Goal: Task Accomplishment & Management: Manage account settings

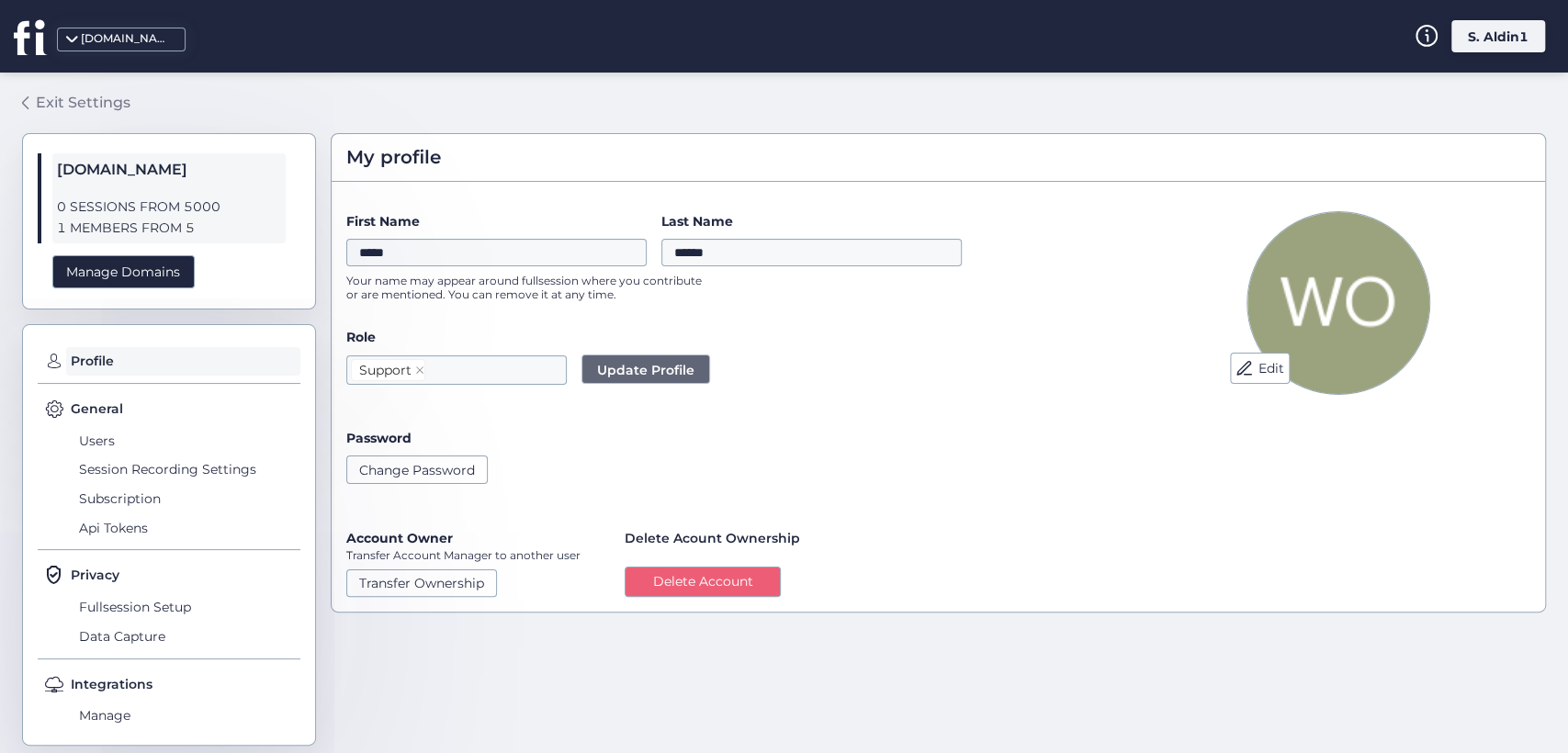
click at [104, 95] on div "Exit Settings" at bounding box center [82, 102] width 95 height 23
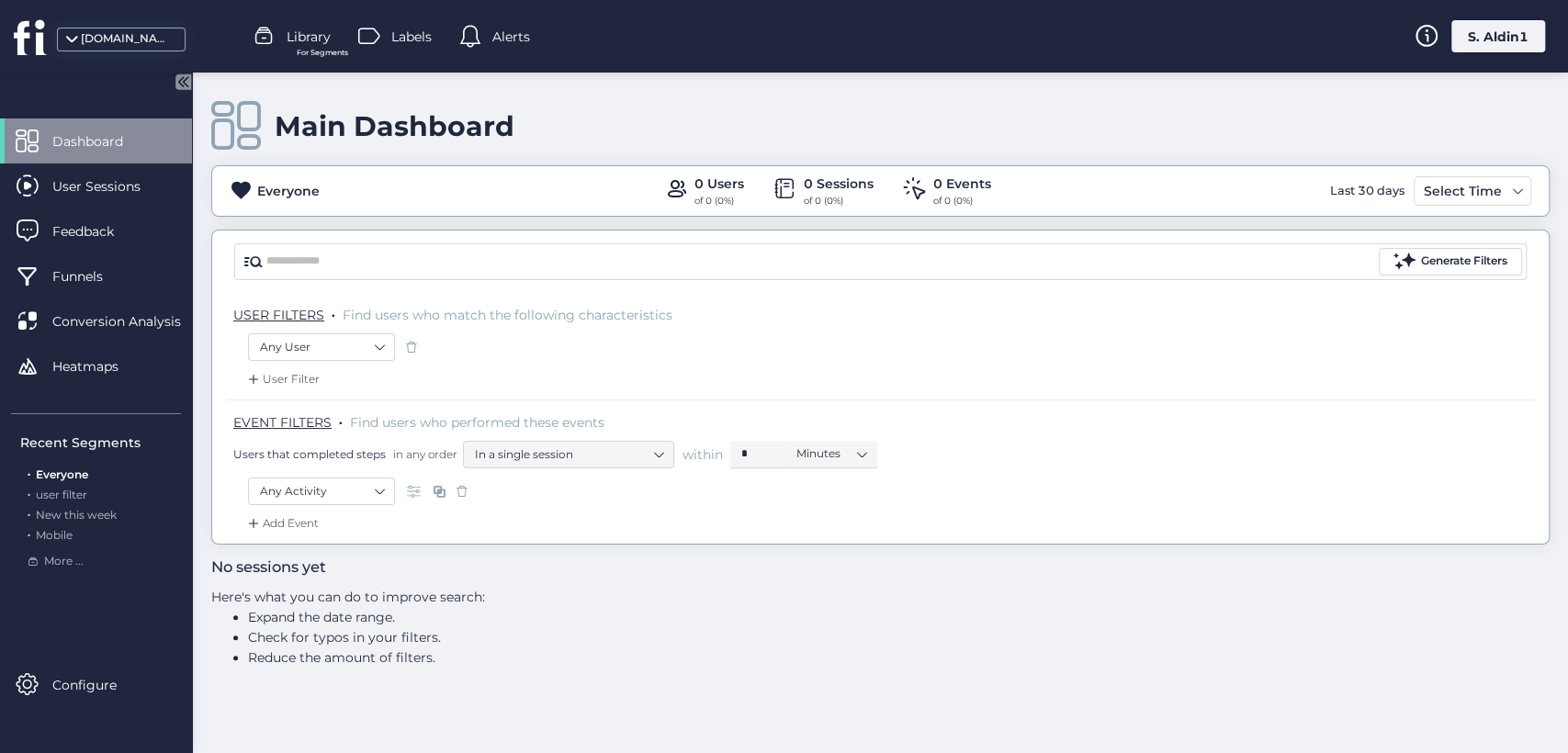
click at [93, 398] on div "Dashboard User Sessions Feedback Funnels Conversion Analysis Heatmaps" at bounding box center [96, 260] width 192 height 284
click at [89, 380] on div "Heatmaps" at bounding box center [96, 365] width 192 height 45
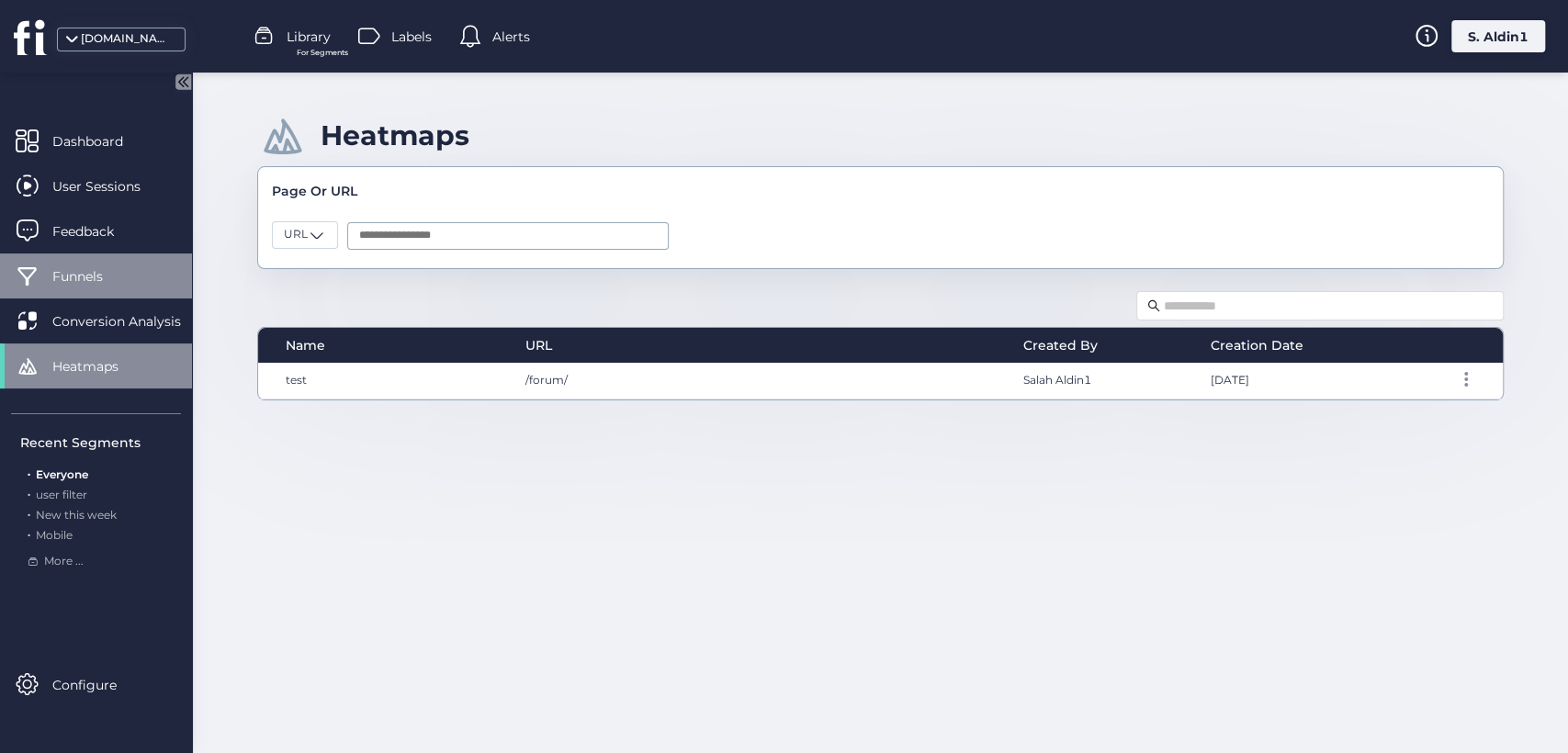
click at [113, 283] on span "Funnels" at bounding box center [92, 276] width 78 height 20
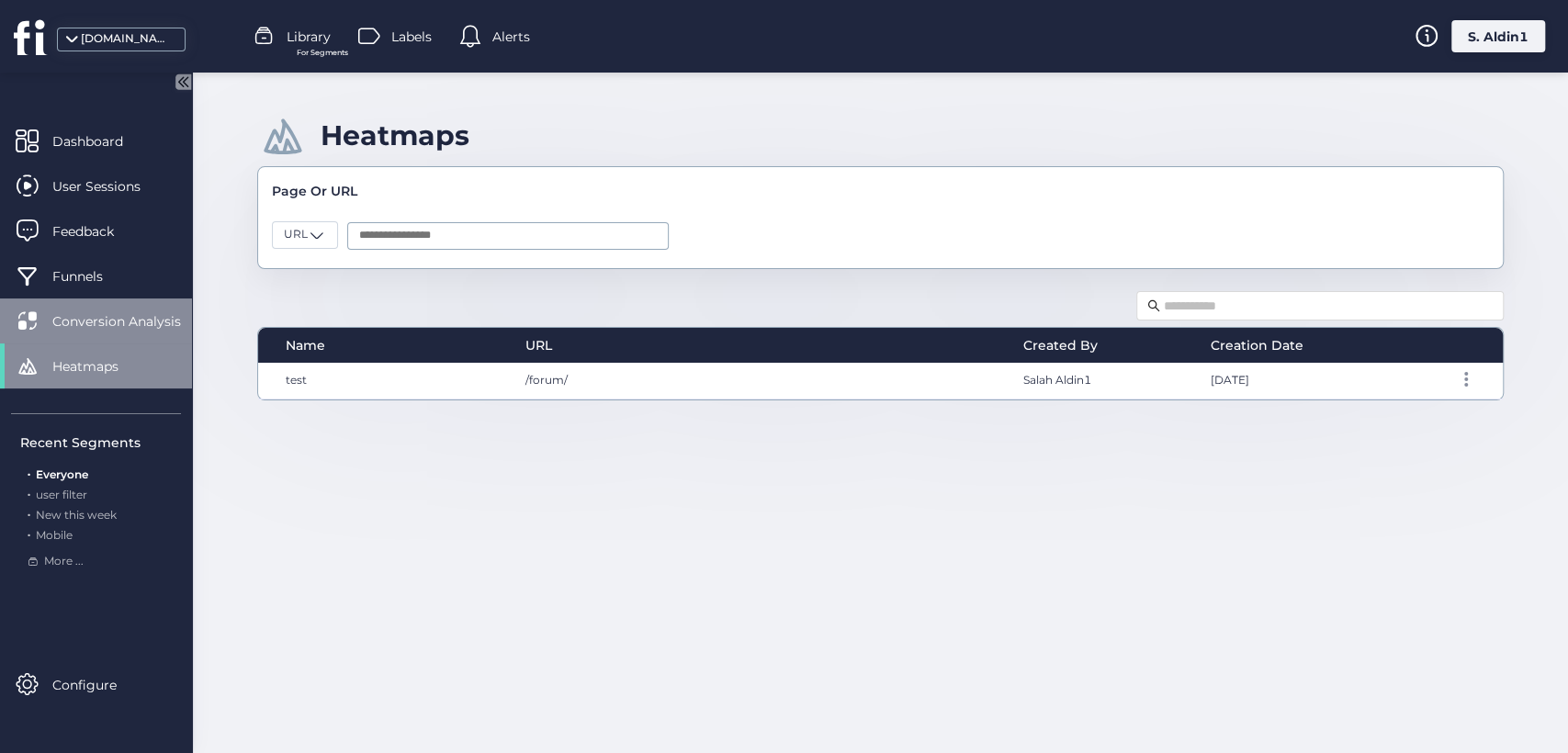
click at [135, 310] on div "Conversion Analysis" at bounding box center [96, 320] width 192 height 45
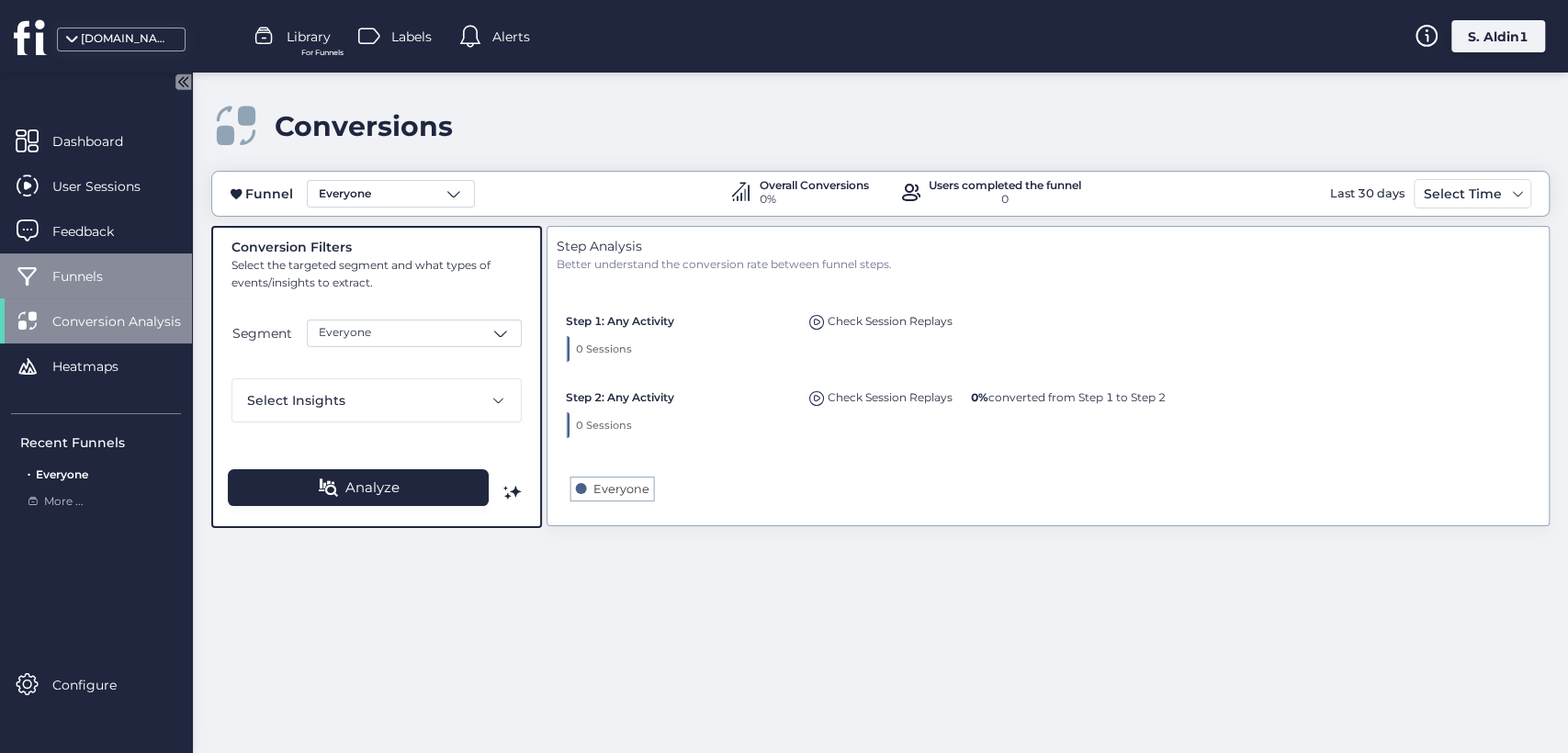
click at [90, 277] on span "Funnels" at bounding box center [92, 276] width 78 height 20
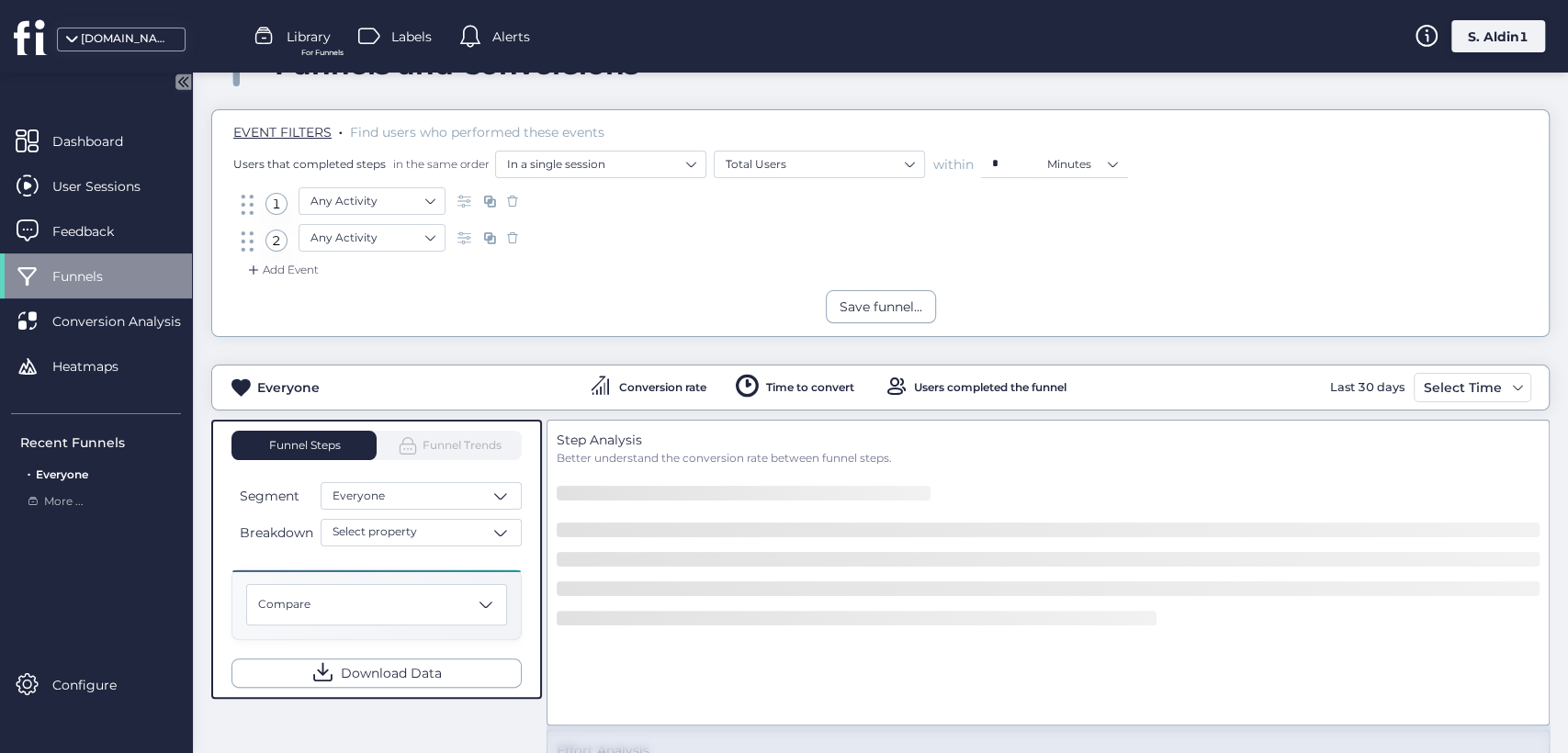
scroll to position [256, 0]
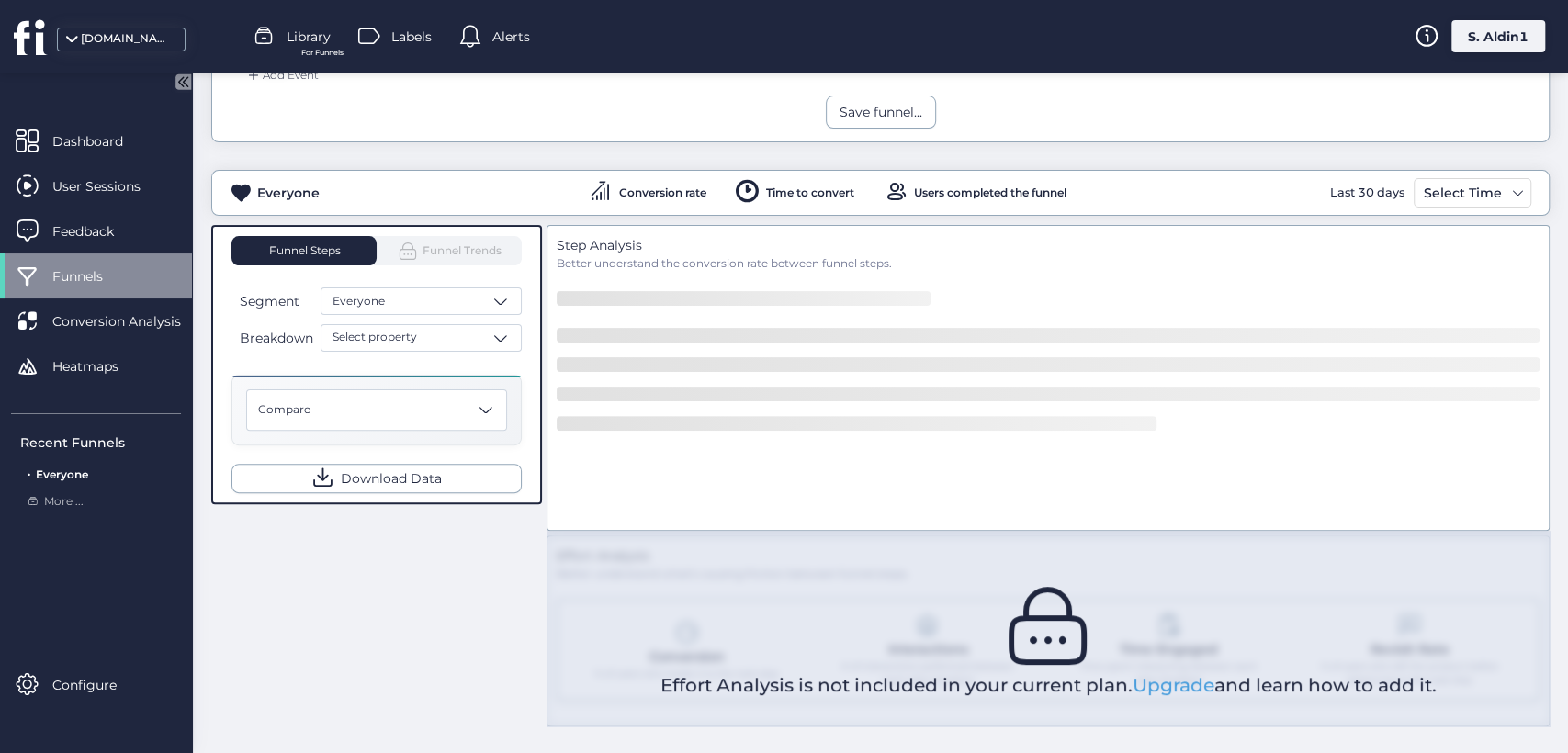
click at [1522, 46] on div "S. Aldin1" at bounding box center [1498, 36] width 94 height 32
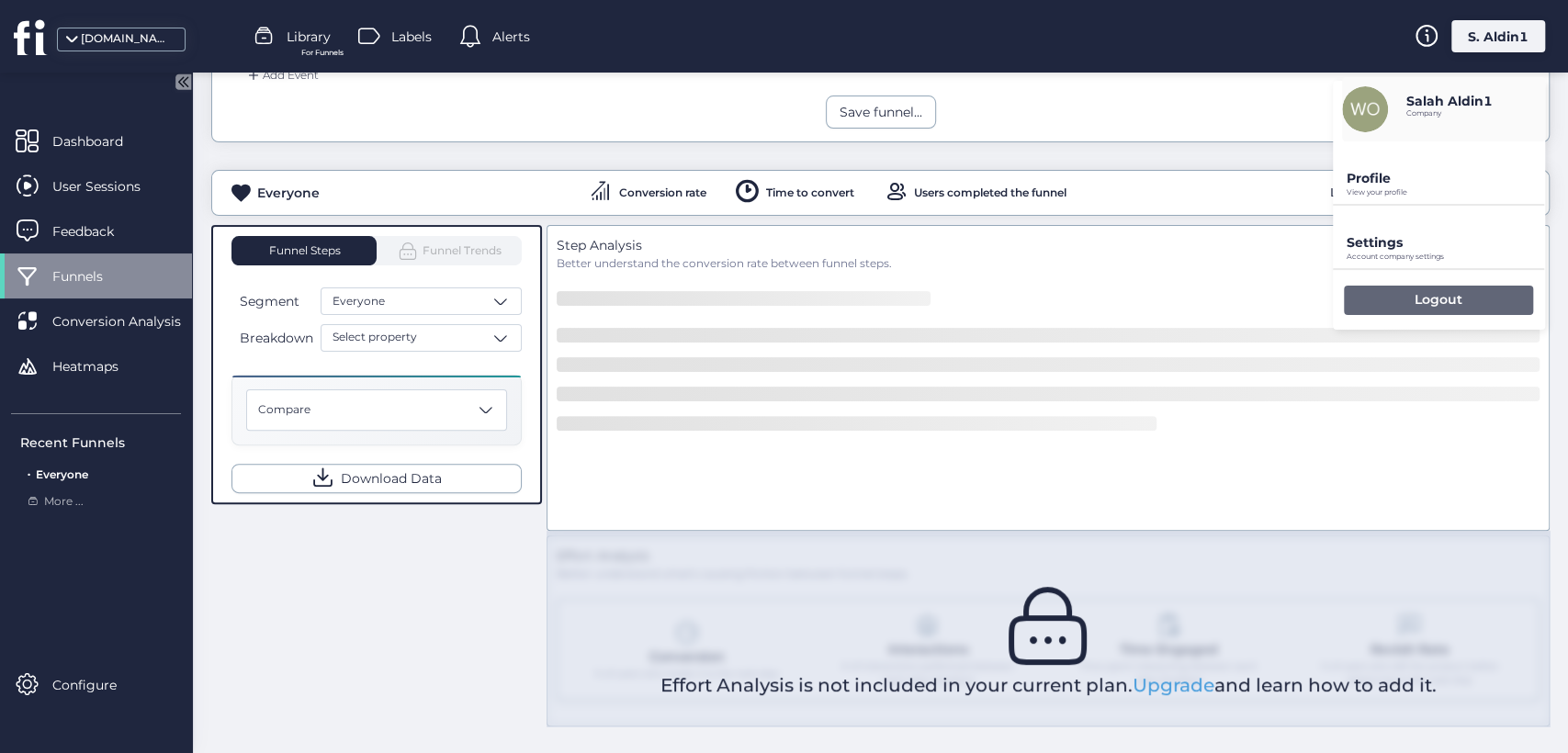
click at [1390, 303] on div "Logout" at bounding box center [1439, 300] width 189 height 30
